Goal: Task Accomplishment & Management: Manage account settings

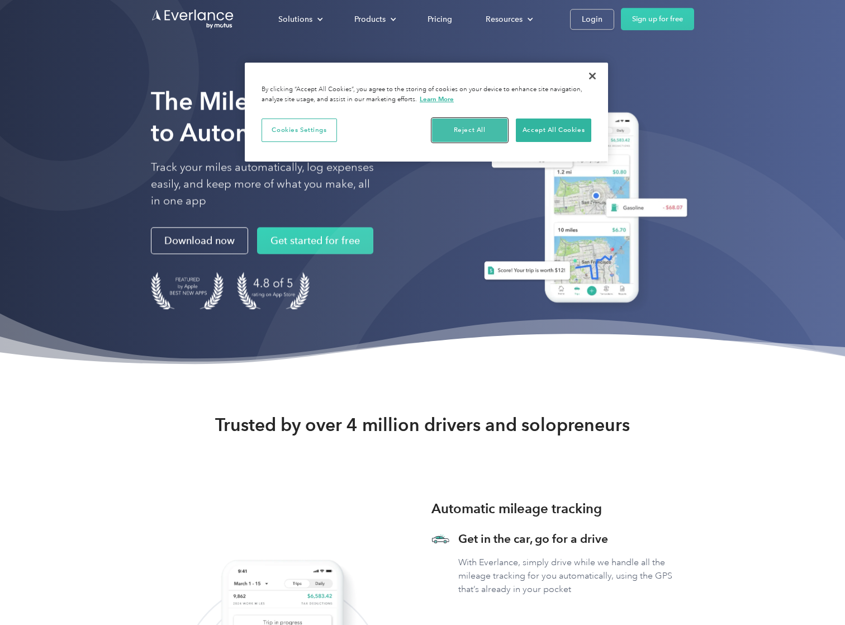
click at [473, 122] on button "Reject All" at bounding box center [469, 129] width 75 height 23
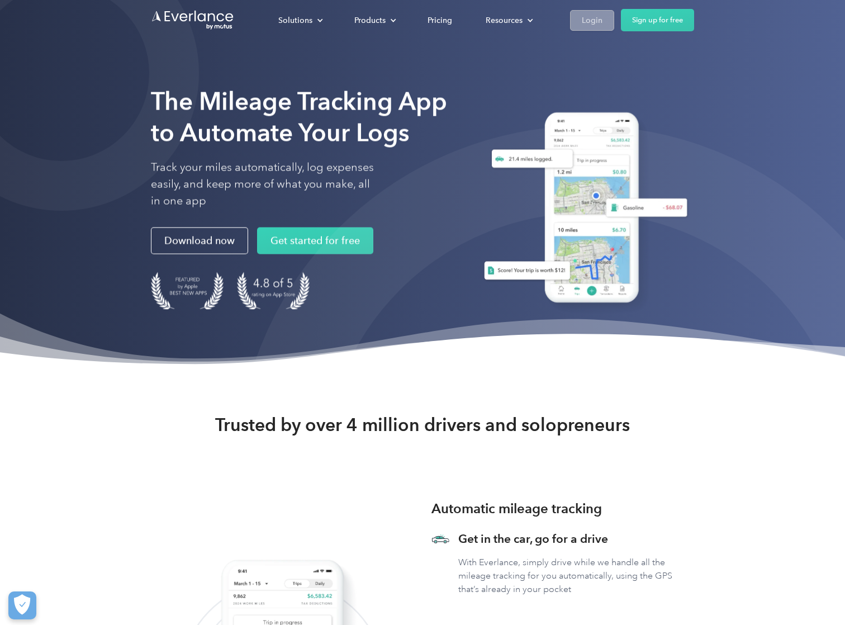
click at [608, 22] on link "Login" at bounding box center [592, 20] width 44 height 21
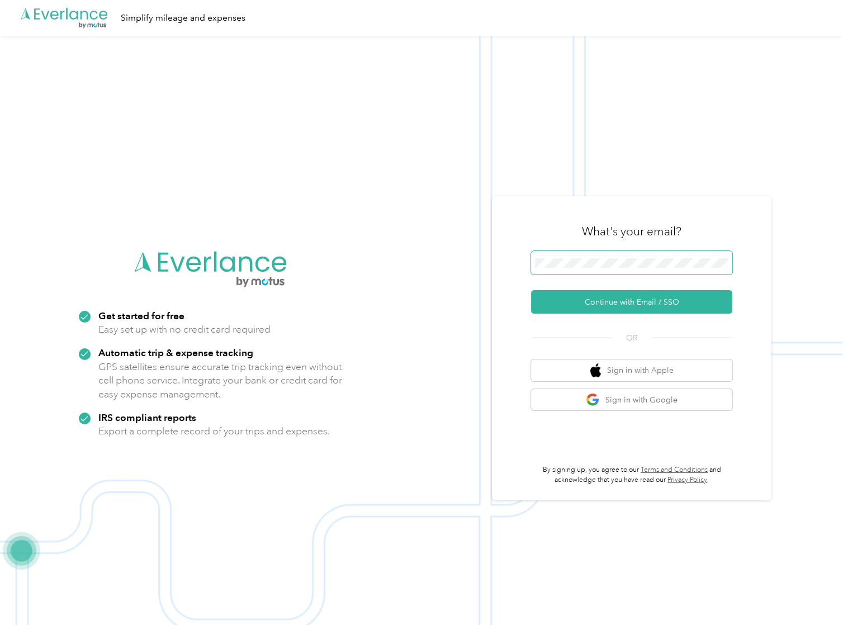
click at [617, 255] on span at bounding box center [631, 262] width 201 height 23
click at [570, 270] on span at bounding box center [631, 262] width 201 height 23
click at [571, 255] on span at bounding box center [631, 262] width 201 height 23
click at [603, 307] on button "Continue with Email / SSO" at bounding box center [631, 301] width 201 height 23
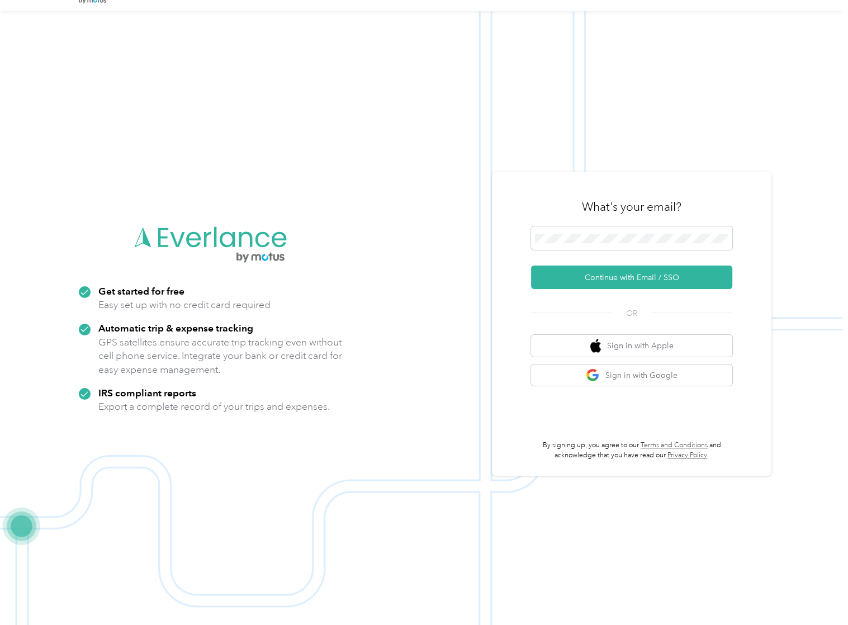
scroll to position [36, 0]
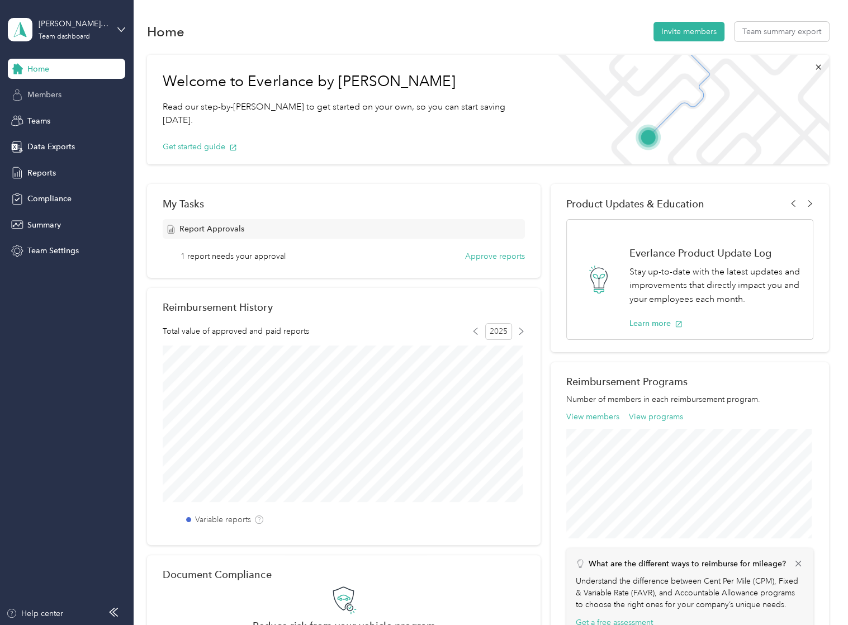
click at [44, 87] on div "Members" at bounding box center [66, 95] width 117 height 20
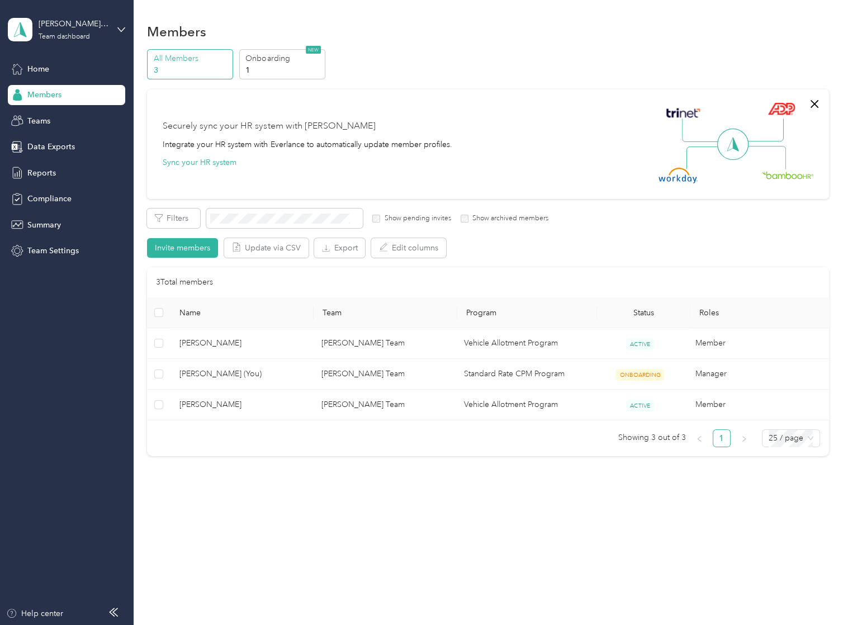
click at [171, 68] on p "3" at bounding box center [192, 70] width 76 height 12
click at [67, 34] on div "Team dashboard" at bounding box center [64, 37] width 51 height 7
click at [59, 101] on div "Team dashboard Personal dashboard Log out" at bounding box center [126, 117] width 220 height 70
click at [50, 64] on div "Home" at bounding box center [66, 69] width 117 height 20
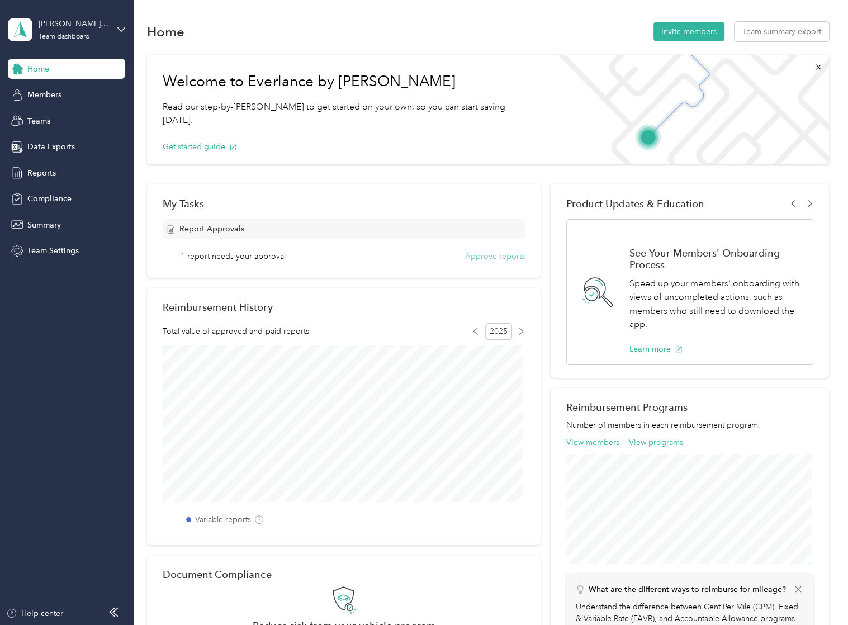
click at [516, 256] on button "Approve reports" at bounding box center [495, 256] width 60 height 12
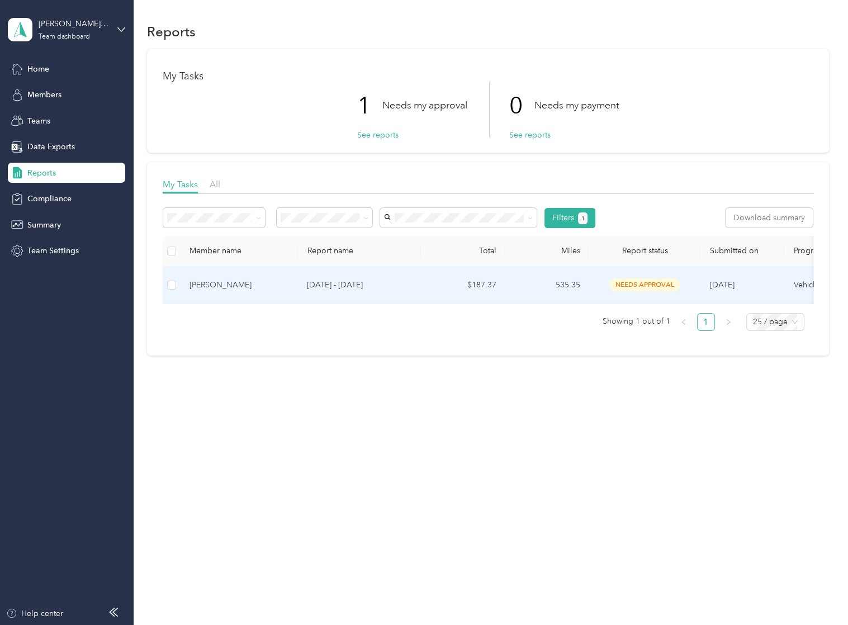
click at [370, 286] on p "Sep 8 - 21, 2025" at bounding box center [359, 285] width 105 height 12
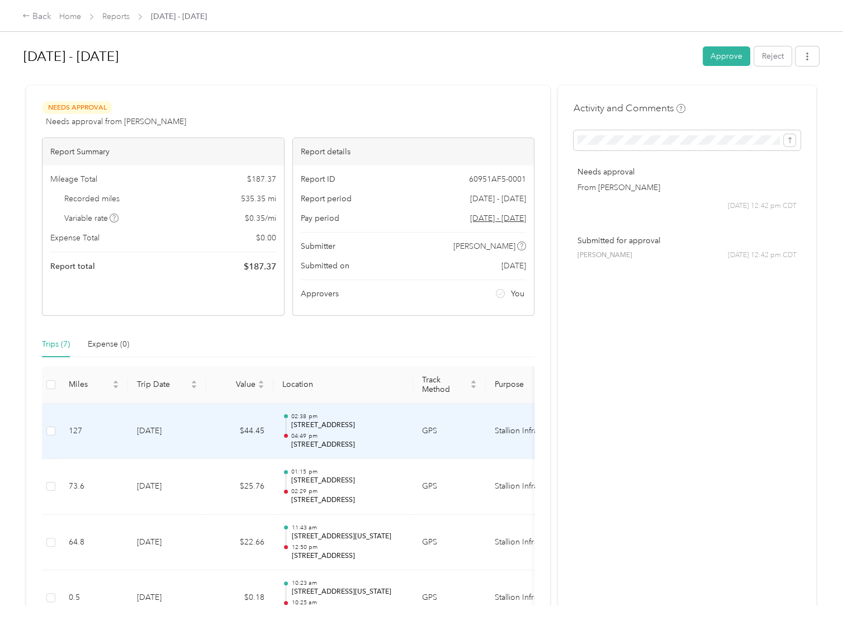
click at [366, 441] on p "8702 Bexar Dr, Houston, TX" at bounding box center [347, 445] width 113 height 10
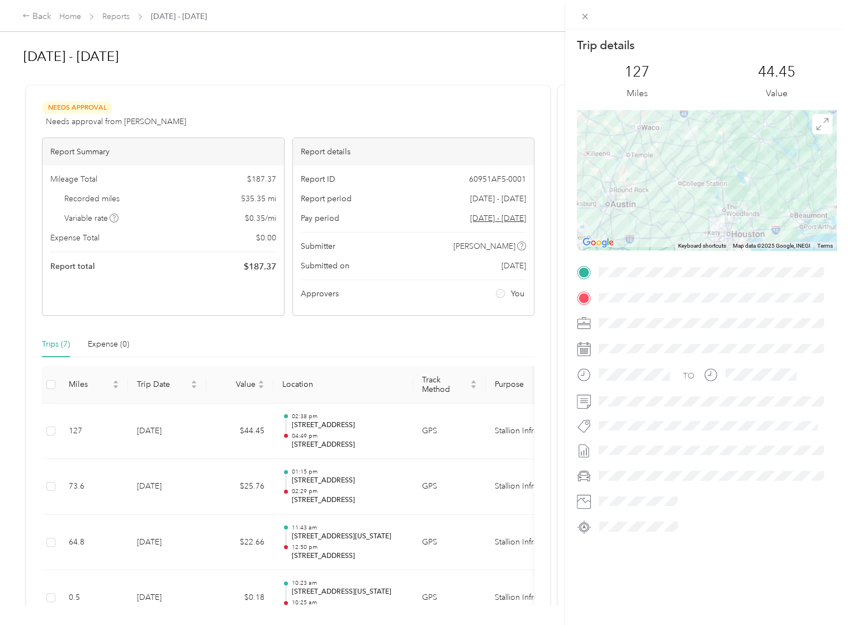
click at [371, 498] on div "Trip details This trip cannot be edited because it is either under review, appr…" at bounding box center [424, 312] width 848 height 625
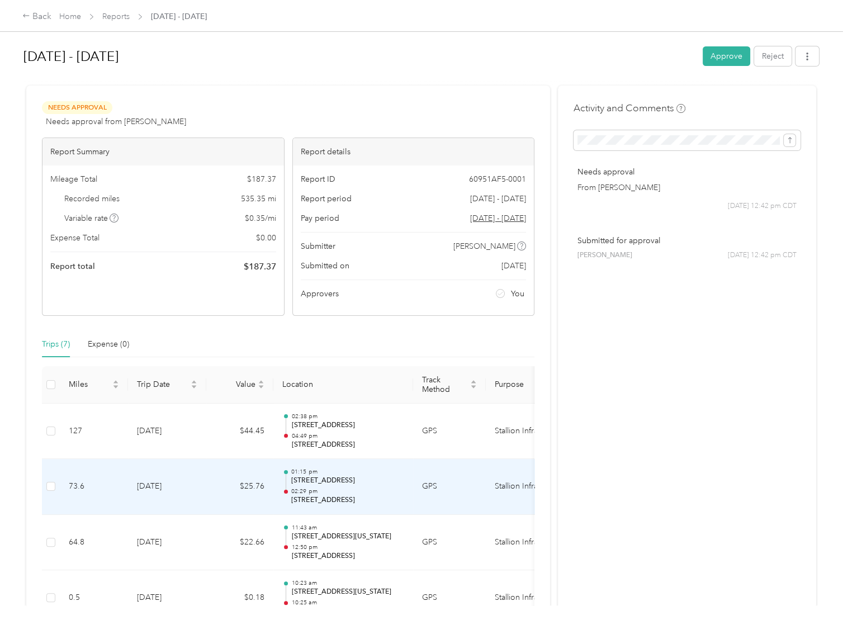
click at [334, 481] on p "402 N I-45 Frontage Rd, Sonoma, Ennis, TX" at bounding box center [347, 481] width 113 height 10
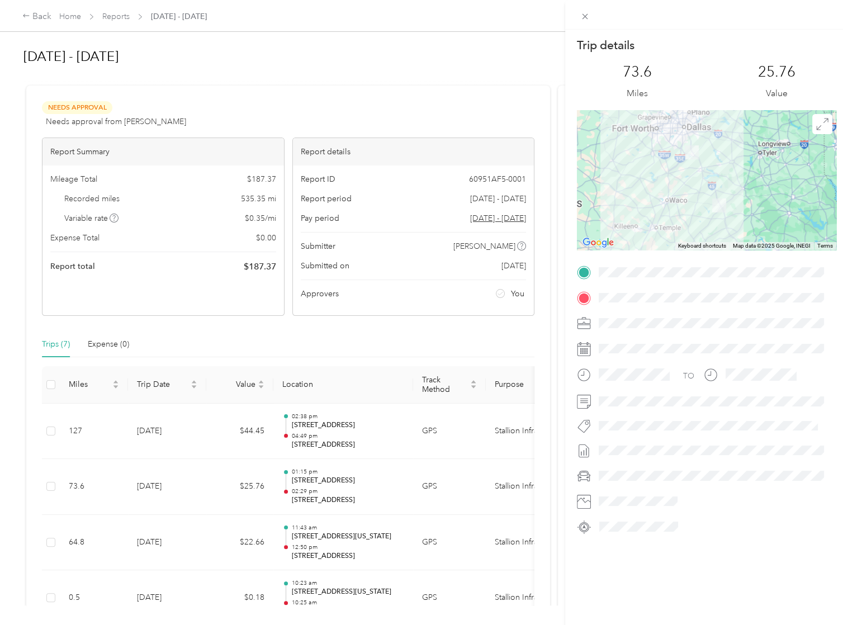
click at [543, 349] on div "Trip details This trip cannot be edited because it is either under review, appr…" at bounding box center [424, 312] width 848 height 625
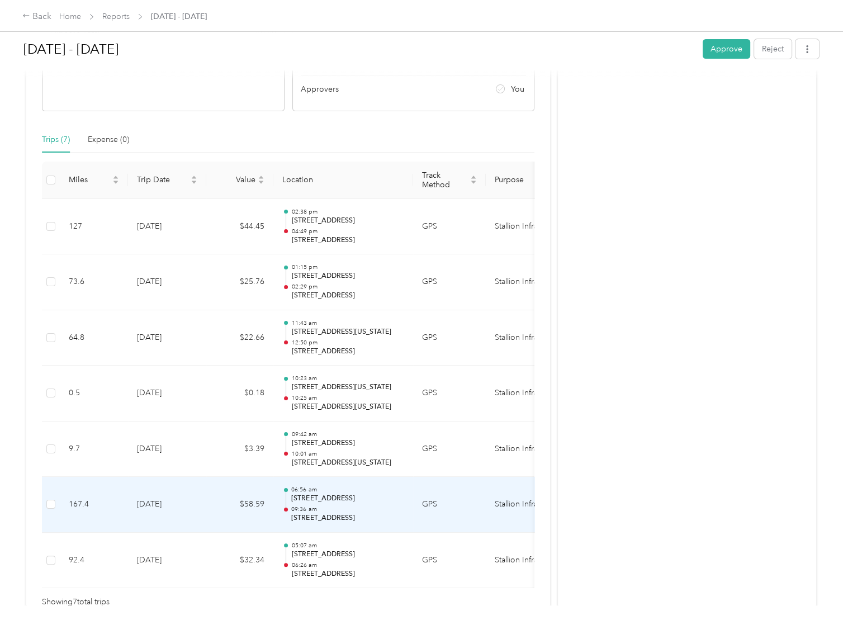
scroll to position [278, 0]
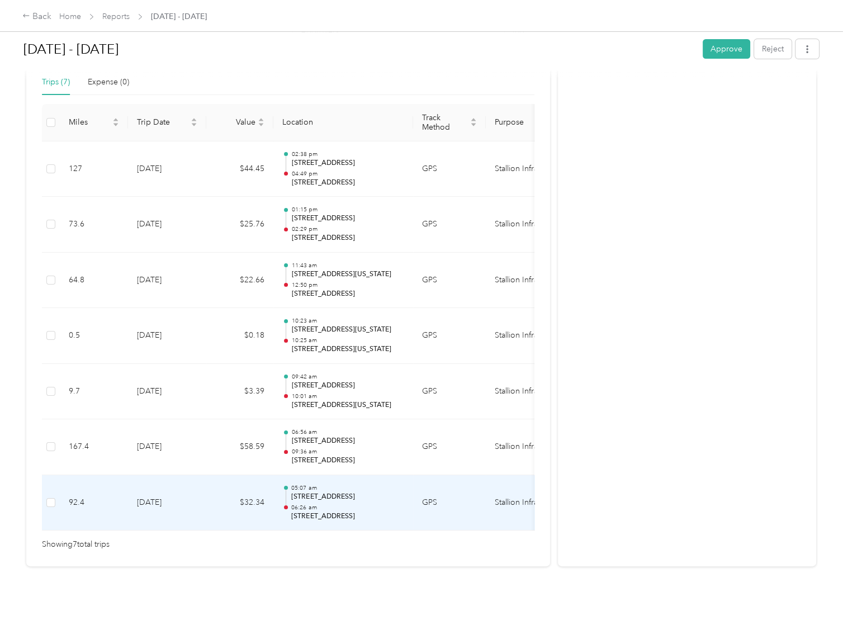
click at [342, 511] on p "205 IH-45 N, Madisonville, TX" at bounding box center [347, 516] width 113 height 10
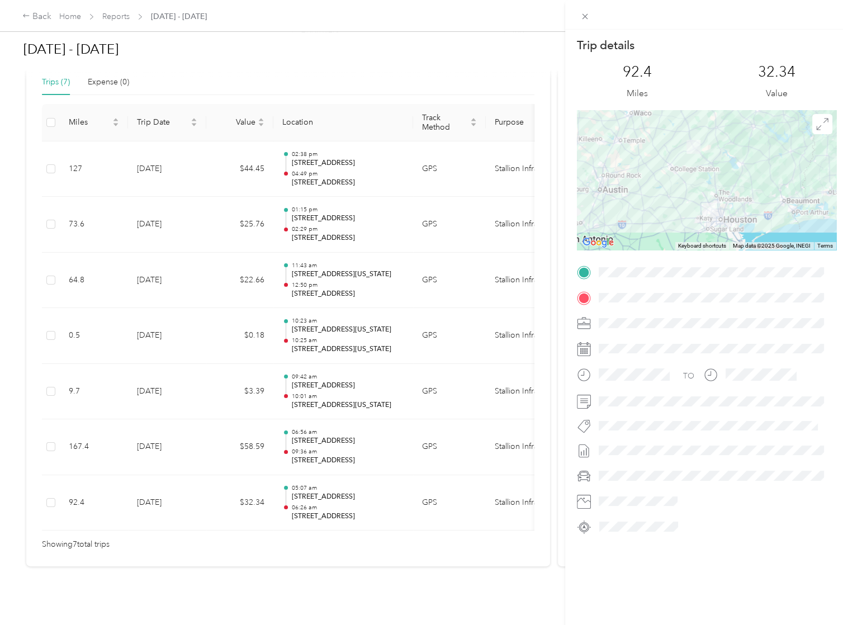
click at [295, 442] on div "Trip details This trip cannot be edited because it is either under review, appr…" at bounding box center [424, 312] width 848 height 625
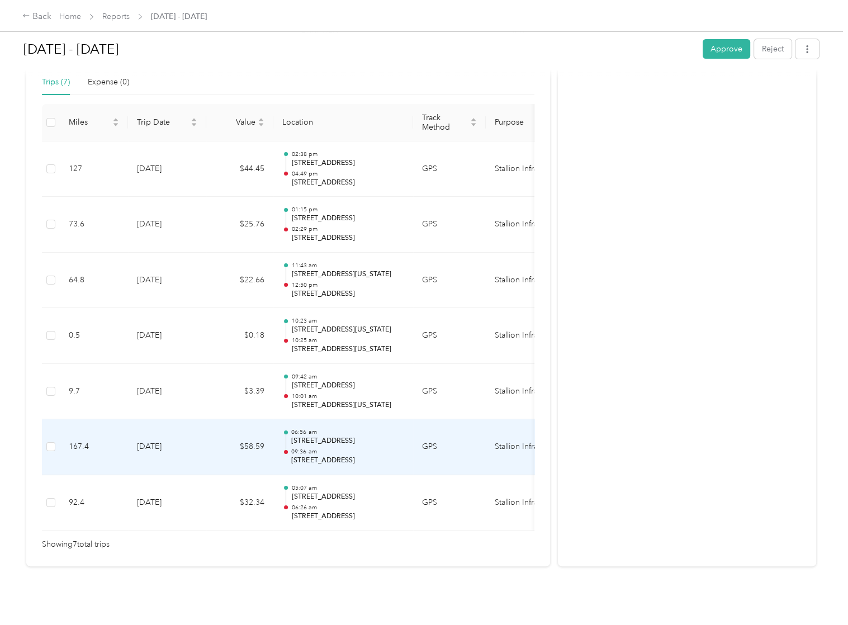
click at [358, 429] on div "06:56 am 205 IH-45 N, Madisonville, TX 09:36 am 1980 N Goliad St, Rockwall, TX" at bounding box center [347, 446] width 113 height 37
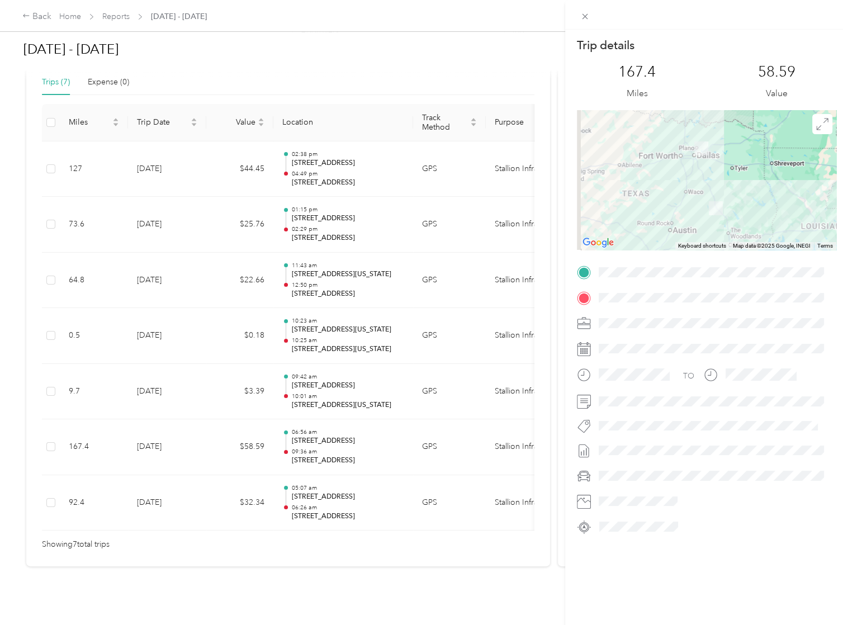
click at [315, 441] on div "Trip details This trip cannot be edited because it is either under review, appr…" at bounding box center [424, 312] width 848 height 625
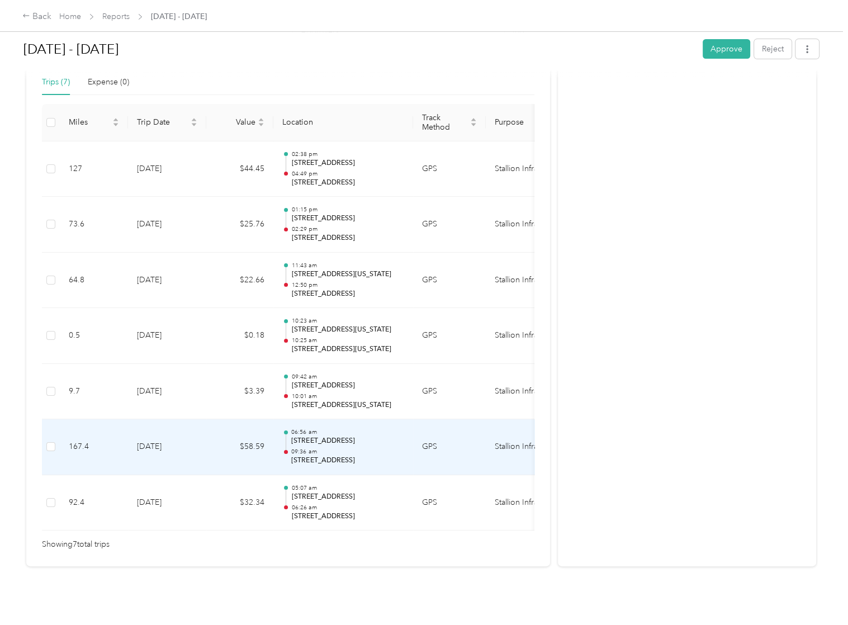
click at [331, 448] on p "09:36 am" at bounding box center [347, 452] width 113 height 8
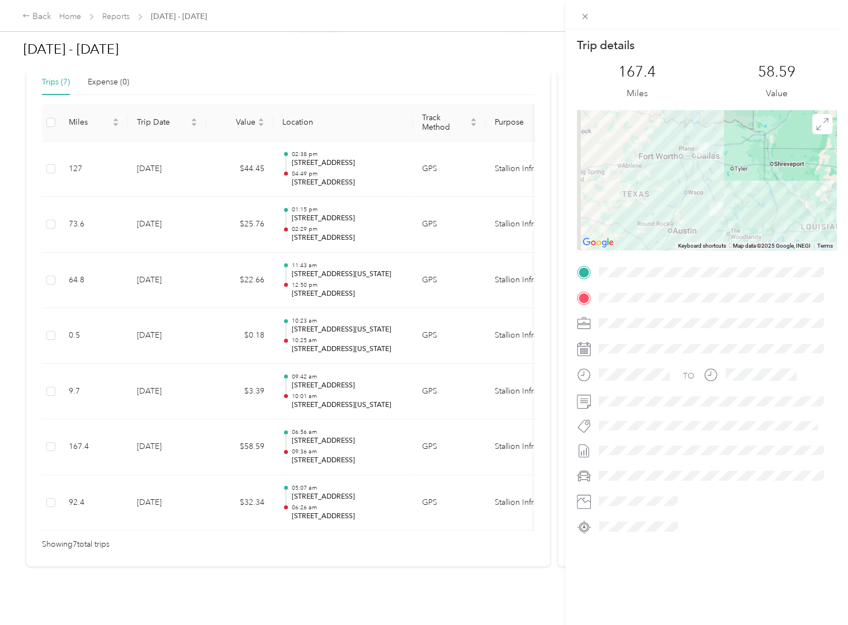
click at [338, 376] on div "Trip details This trip cannot be edited because it is either under review, appr…" at bounding box center [424, 312] width 848 height 625
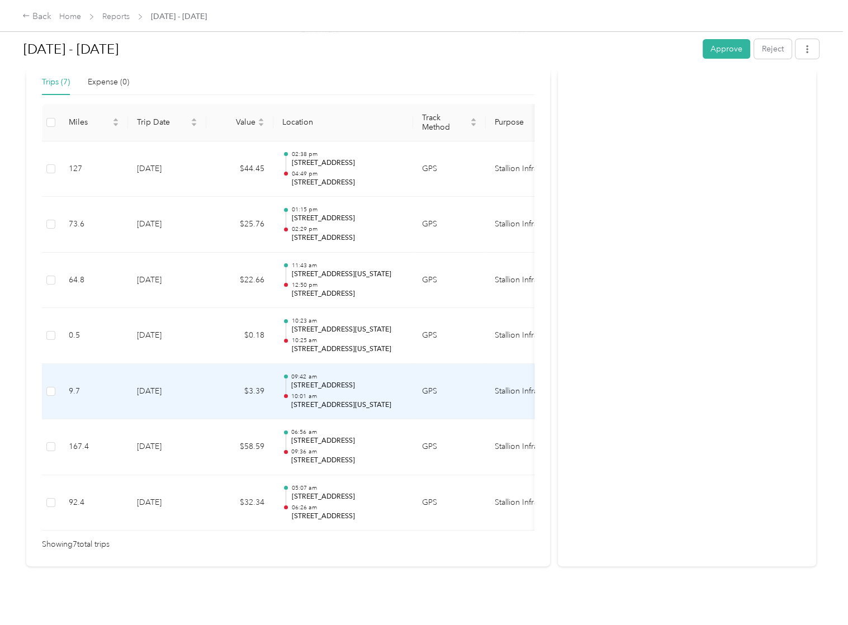
click at [322, 392] on p "10:01 am" at bounding box center [347, 396] width 113 height 8
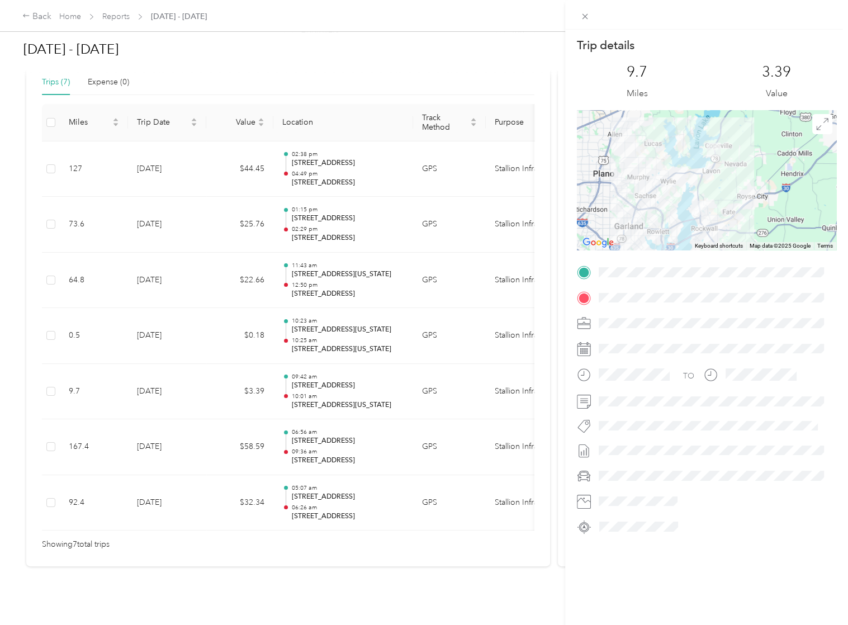
click at [331, 321] on div "Trip details This trip cannot be edited because it is either under review, appr…" at bounding box center [424, 312] width 848 height 625
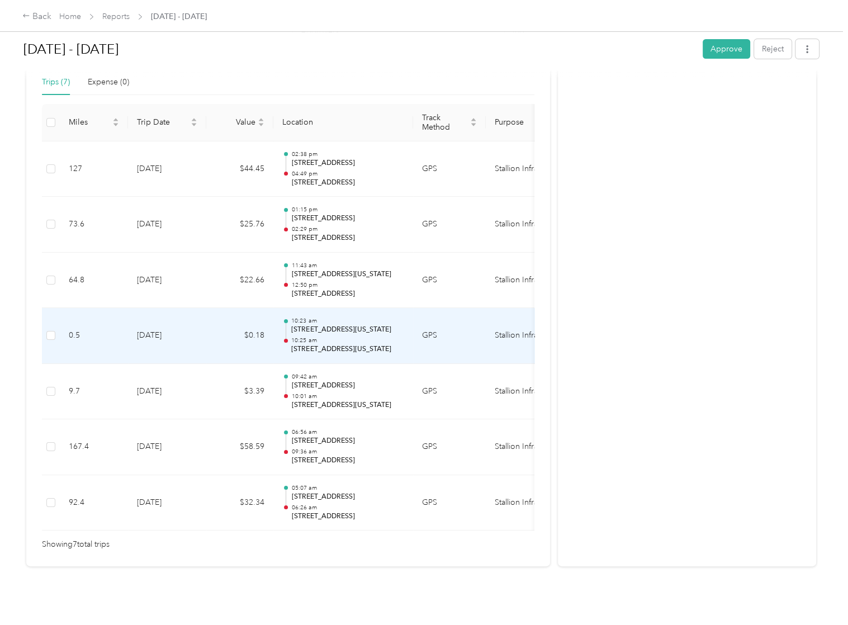
click at [312, 336] on p "10:25 am" at bounding box center [347, 340] width 113 height 8
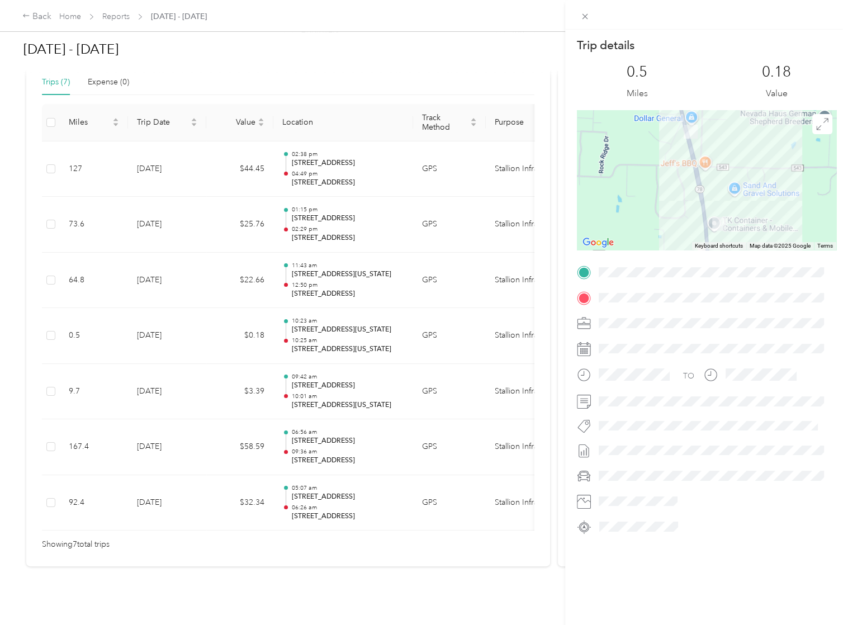
click at [372, 271] on div "Trip details This trip cannot be edited because it is either under review, appr…" at bounding box center [424, 312] width 848 height 625
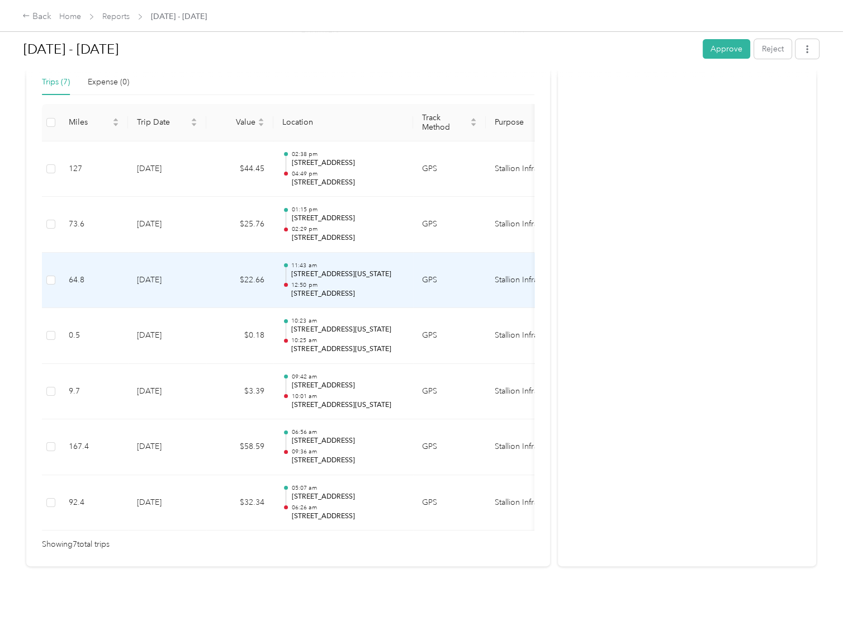
click at [313, 289] on p "390 N I-45 Frontage Rd, Sonoma, Ennis, TX" at bounding box center [347, 294] width 113 height 10
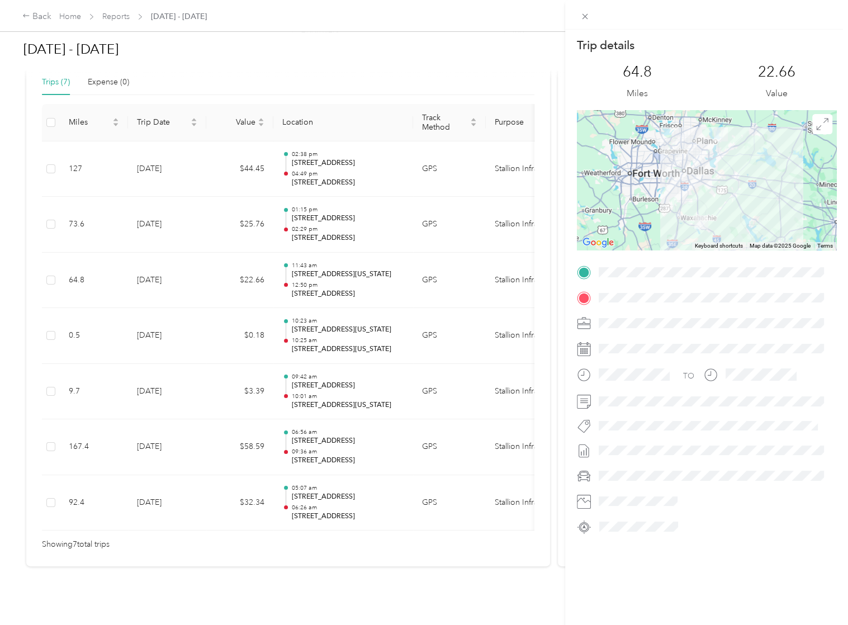
click at [351, 155] on div "Trip details This trip cannot be edited because it is either under review, appr…" at bounding box center [424, 312] width 848 height 625
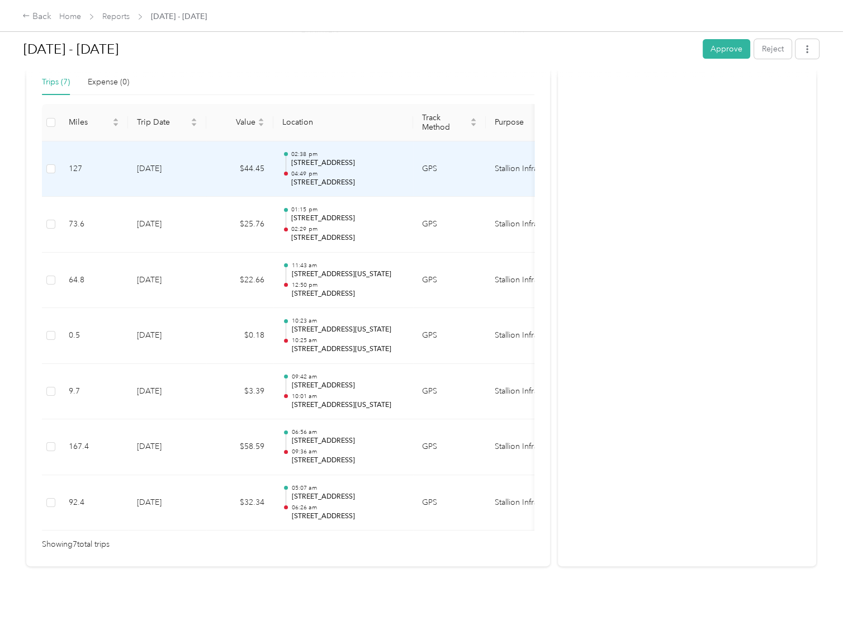
click at [344, 170] on p "04:49 pm" at bounding box center [347, 174] width 113 height 8
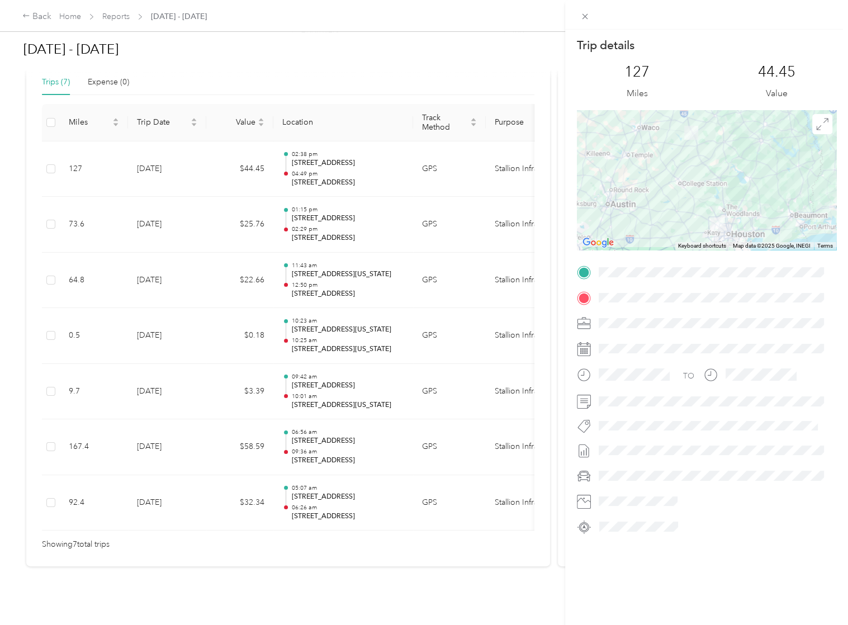
click at [561, 67] on div "Trip details This trip cannot be edited because it is either under review, appr…" at bounding box center [424, 312] width 848 height 625
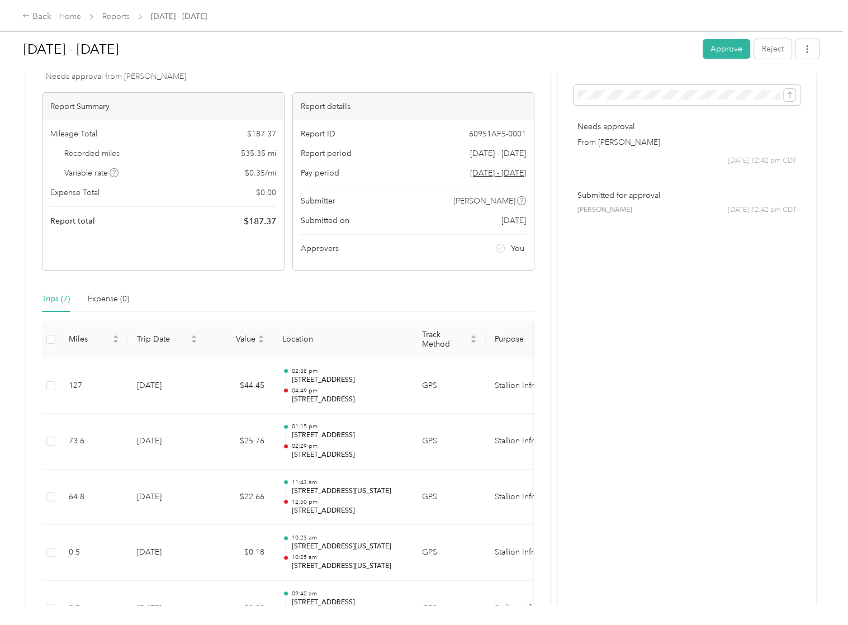
scroll to position [0, 0]
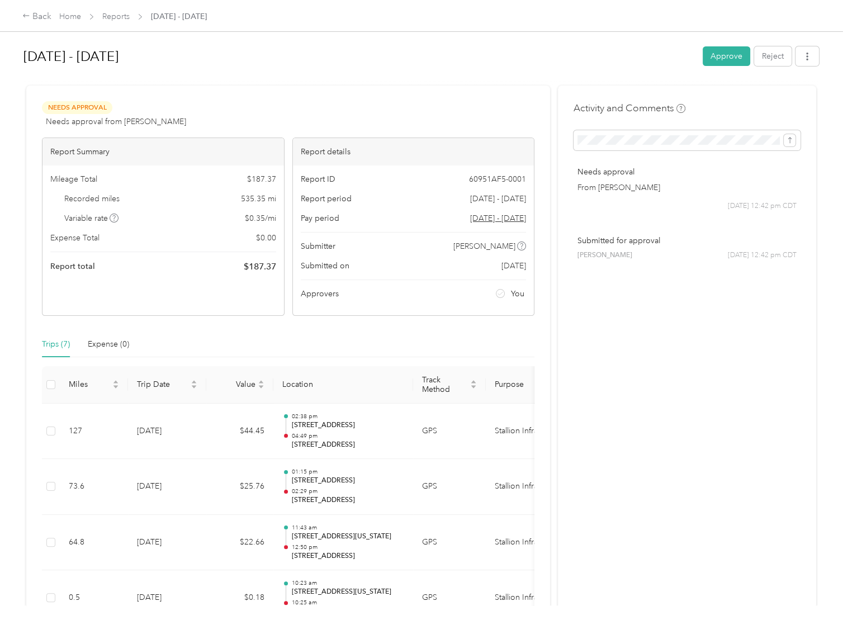
click at [734, 43] on div "Sep 8 - 21, 2025 Approve Reject" at bounding box center [420, 58] width 795 height 33
click at [729, 58] on button "Approve" at bounding box center [725, 56] width 47 height 20
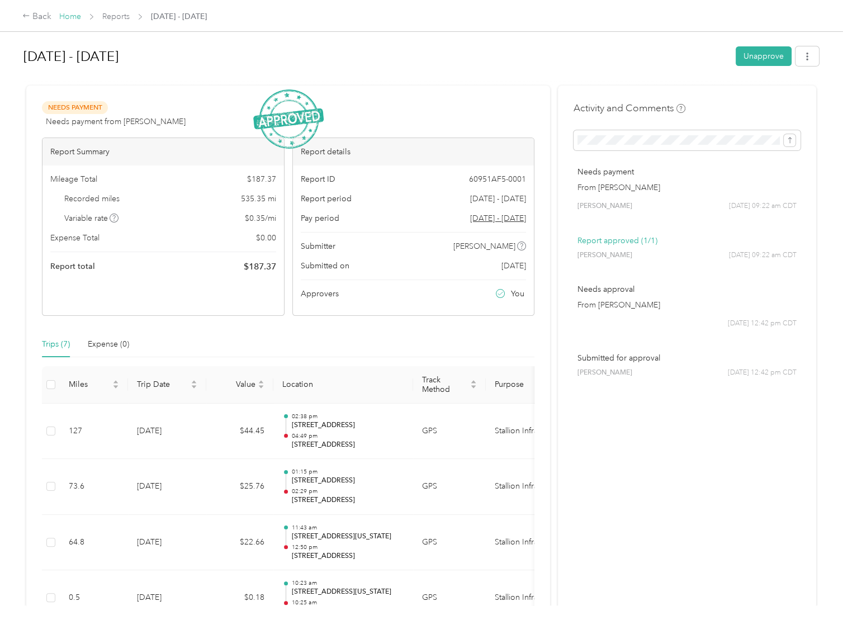
click at [72, 20] on link "Home" at bounding box center [70, 16] width 22 height 9
